Goal: Task Accomplishment & Management: Manage account settings

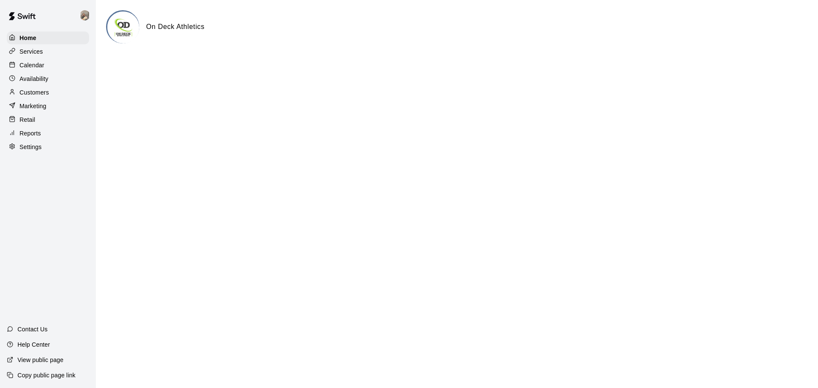
click at [36, 93] on p "Customers" at bounding box center [34, 92] width 29 height 9
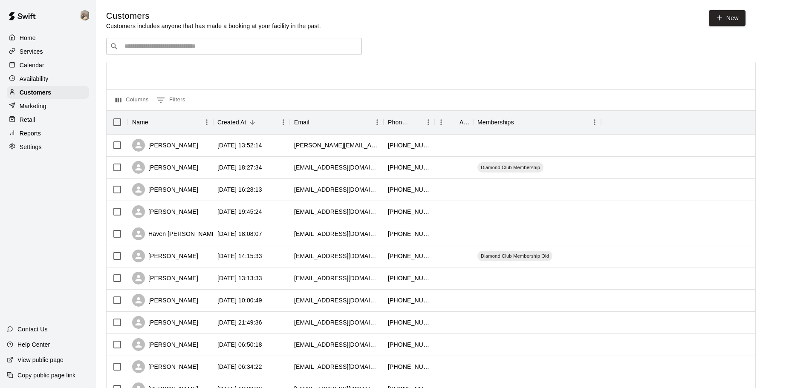
click at [37, 57] on div "Services" at bounding box center [48, 51] width 82 height 13
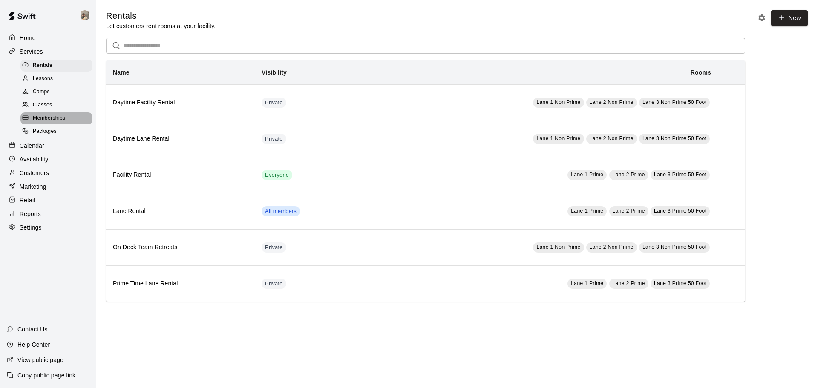
click at [51, 123] on span "Memberships" at bounding box center [49, 118] width 32 height 9
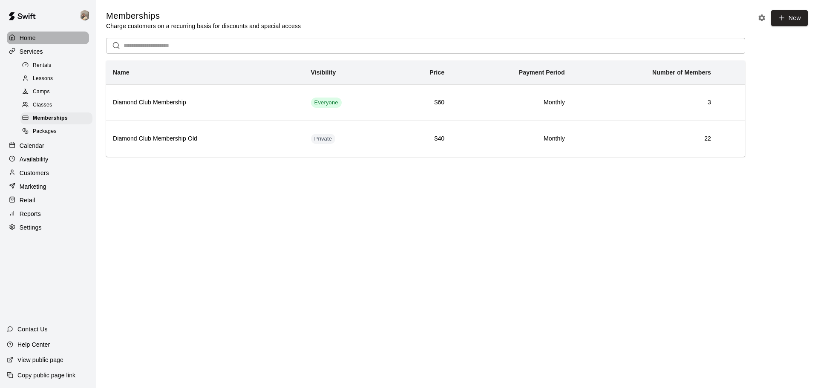
click at [38, 40] on div "Home" at bounding box center [48, 38] width 82 height 13
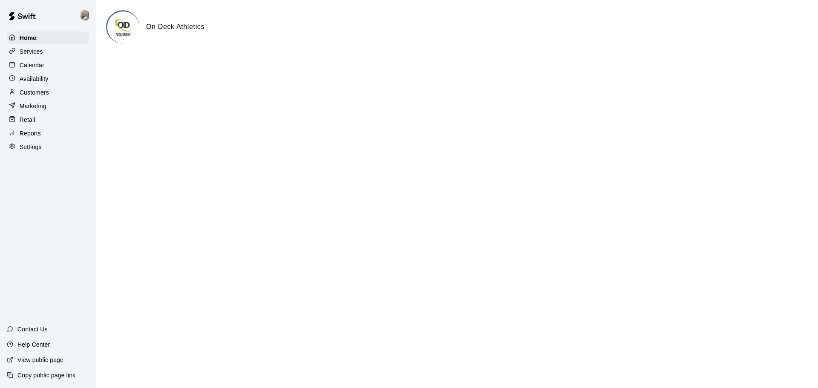
click at [41, 69] on p "Calendar" at bounding box center [32, 65] width 25 height 9
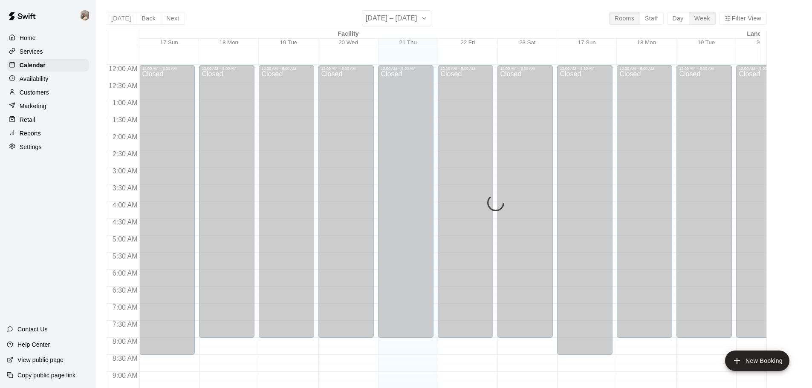
scroll to position [451, 0]
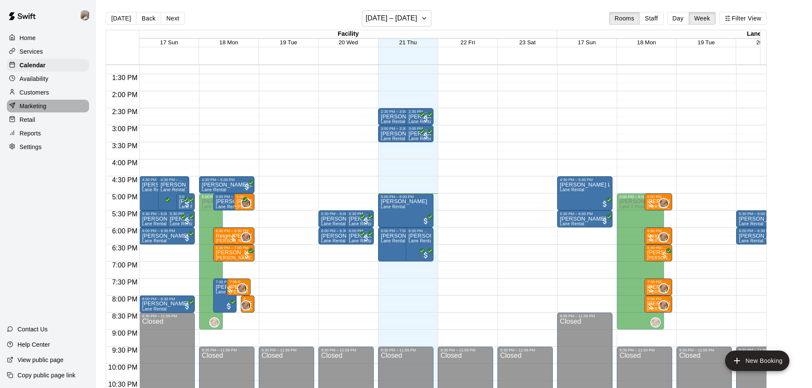
click at [47, 112] on div "Marketing" at bounding box center [48, 106] width 82 height 13
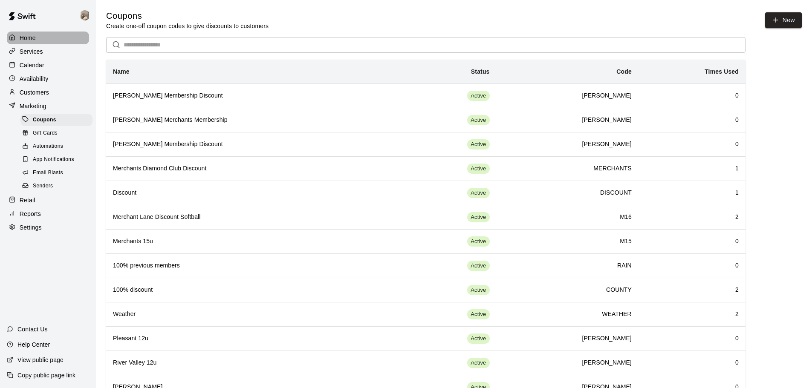
click at [39, 40] on div "Home" at bounding box center [48, 38] width 82 height 13
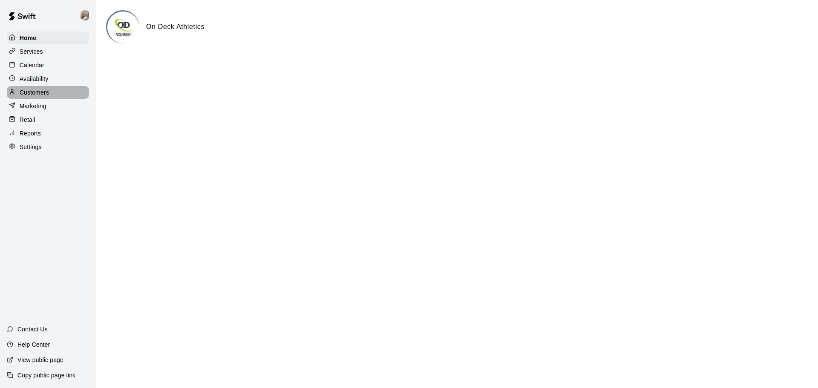
click at [40, 95] on p "Customers" at bounding box center [34, 92] width 29 height 9
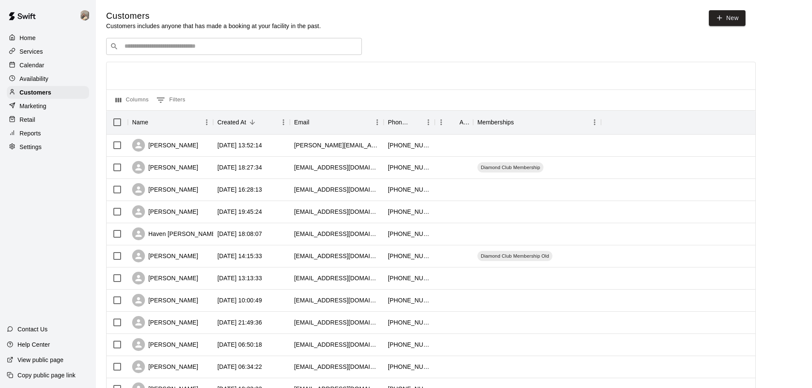
click at [167, 52] on div "​ ​" at bounding box center [234, 46] width 256 height 17
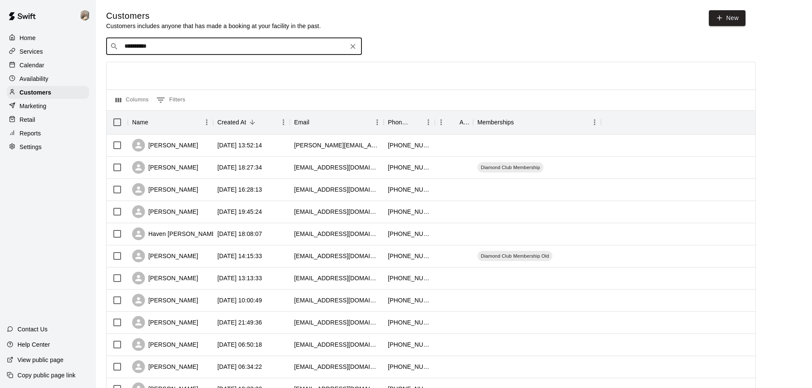
drag, startPoint x: 165, startPoint y: 49, endPoint x: 65, endPoint y: 50, distance: 100.1
click at [65, 50] on div "**********" at bounding box center [406, 367] width 812 height 735
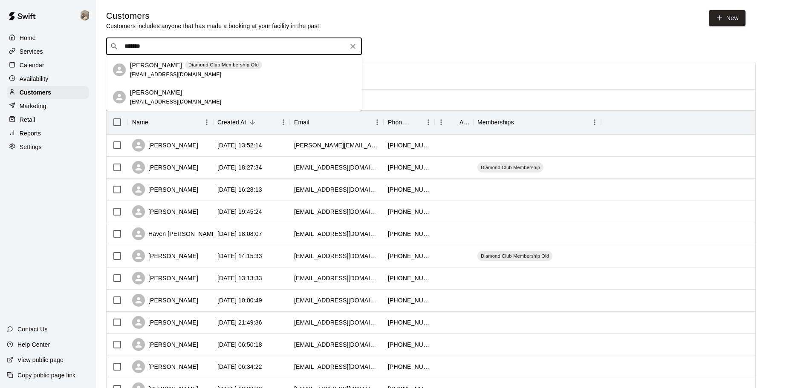
type input "*******"
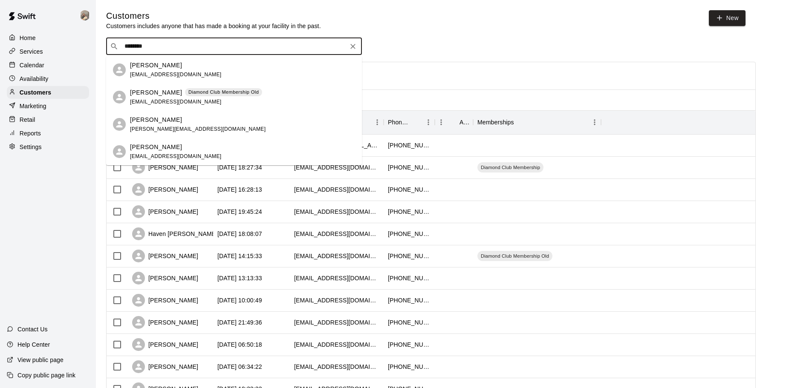
click at [139, 101] on span "[EMAIL_ADDRESS][DOMAIN_NAME]" at bounding box center [176, 102] width 92 height 6
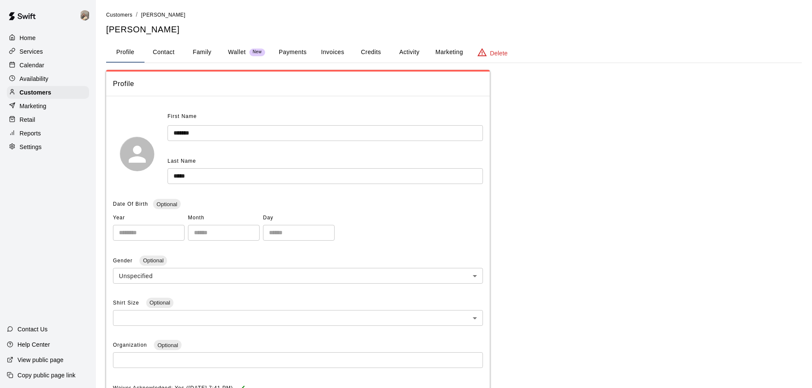
click at [360, 52] on button "Credits" at bounding box center [370, 52] width 38 height 20
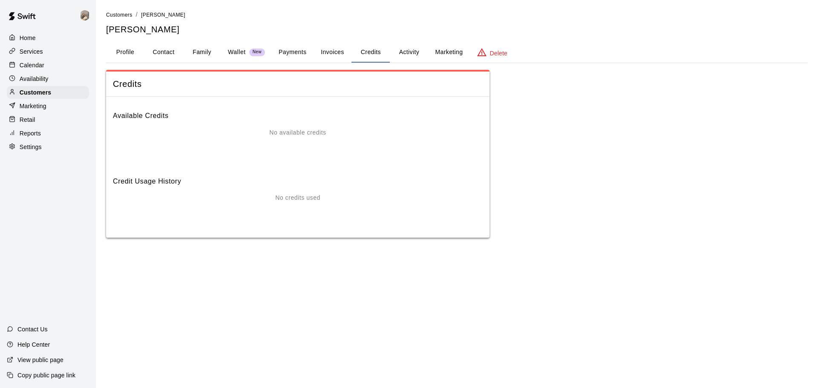
click at [340, 55] on button "Invoices" at bounding box center [332, 52] width 38 height 20
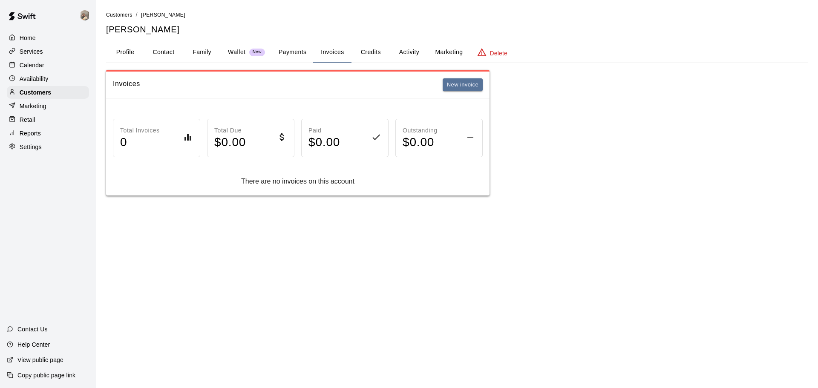
click at [289, 53] on button "Payments" at bounding box center [292, 52] width 41 height 20
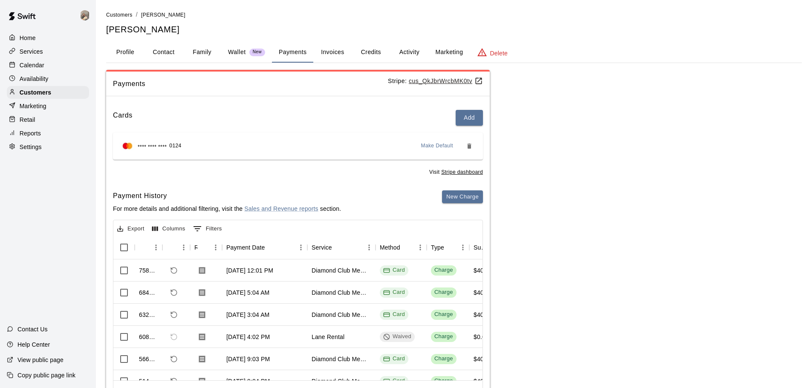
click at [409, 49] on button "Activity" at bounding box center [409, 52] width 38 height 20
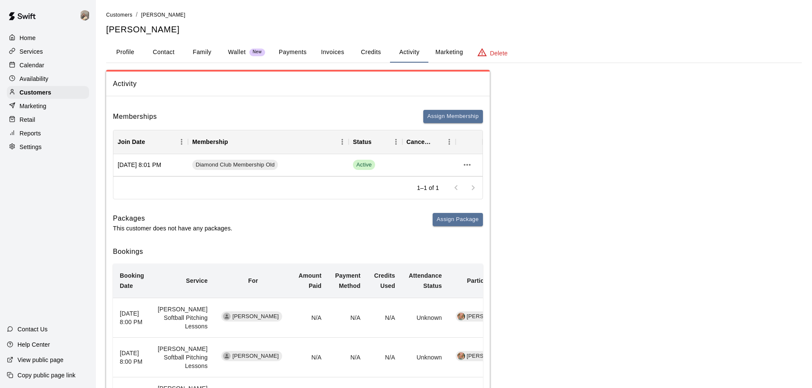
click at [132, 58] on button "Profile" at bounding box center [125, 52] width 38 height 20
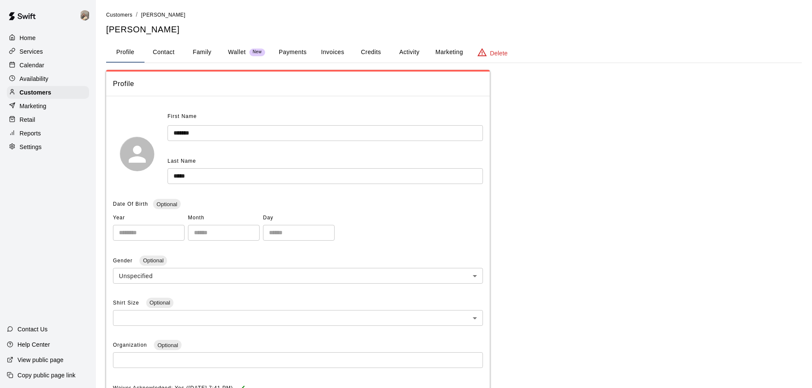
click at [165, 47] on button "Contact" at bounding box center [163, 52] width 38 height 20
select select "**"
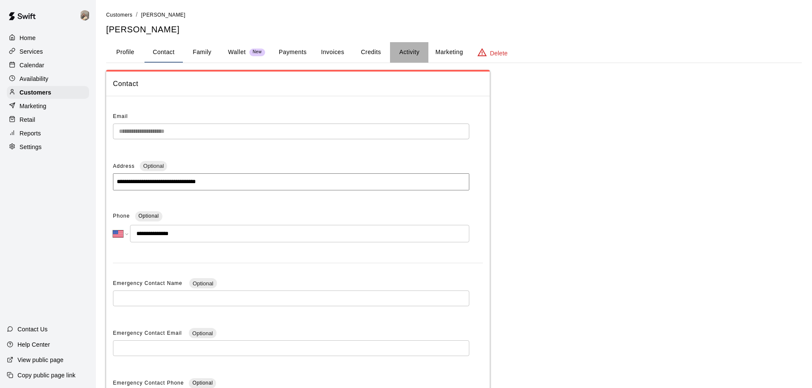
click at [406, 55] on button "Activity" at bounding box center [409, 52] width 38 height 20
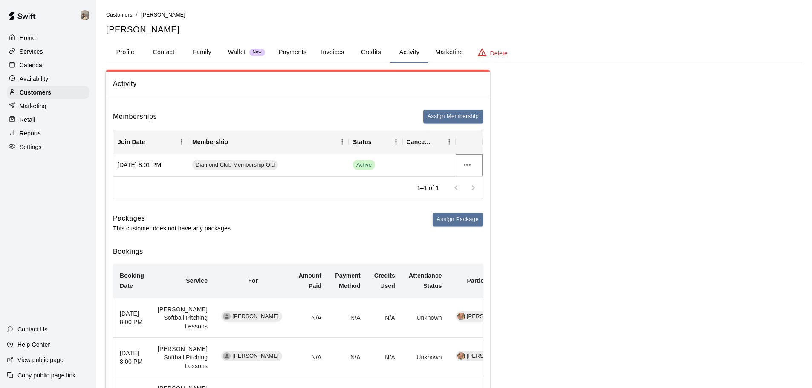
click at [469, 165] on icon "more actions" at bounding box center [467, 165] width 7 height 2
click at [480, 181] on li "View details" at bounding box center [484, 183] width 48 height 14
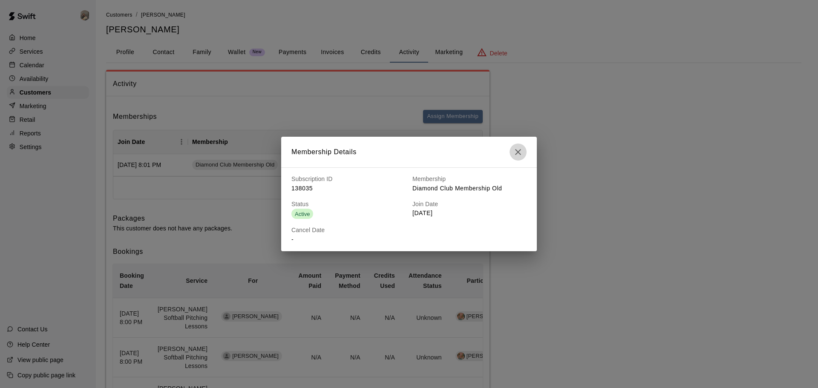
click at [520, 155] on icon "button" at bounding box center [518, 152] width 10 height 10
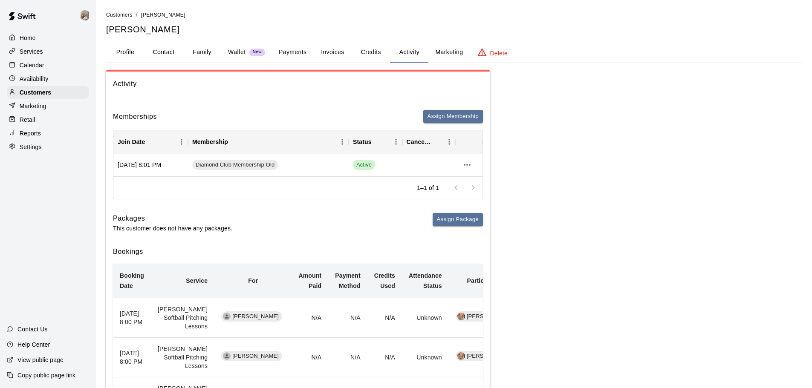
click at [156, 52] on button "Contact" at bounding box center [163, 52] width 38 height 20
select select "**"
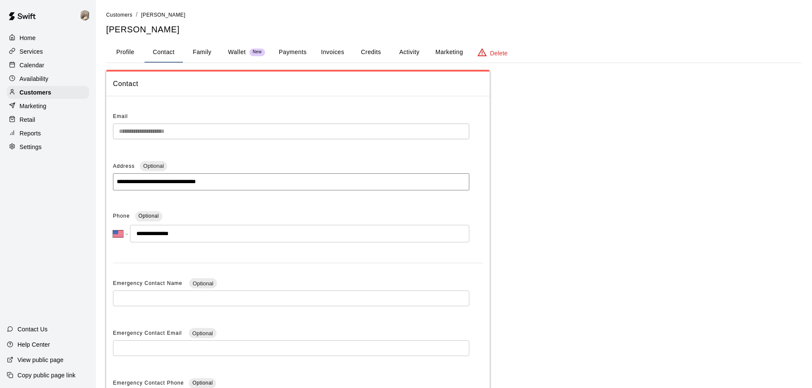
click at [34, 62] on p "Calendar" at bounding box center [32, 65] width 25 height 9
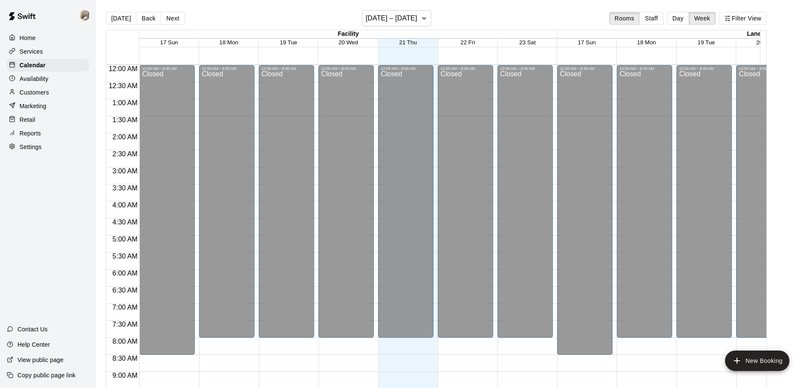
scroll to position [451, 0]
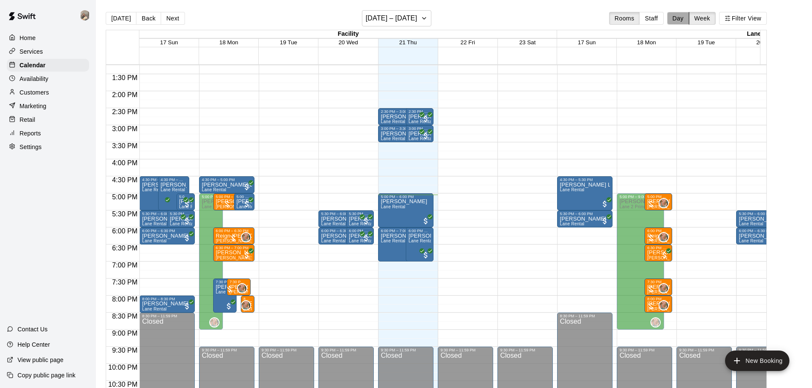
click at [682, 21] on button "Day" at bounding box center [678, 18] width 22 height 13
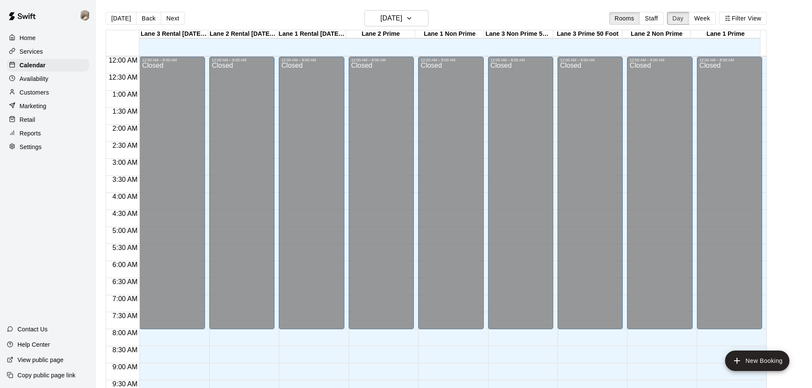
scroll to position [478, 0]
